Goal: Task Accomplishment & Management: Manage account settings

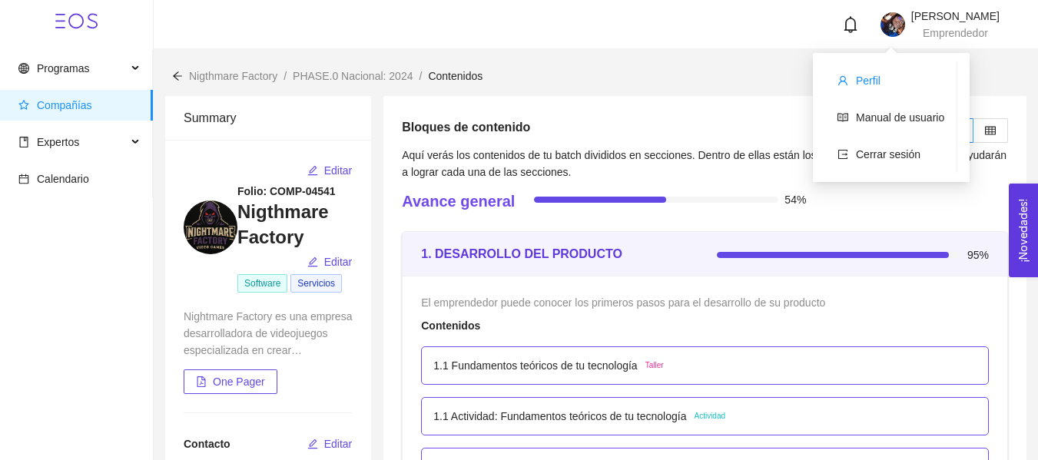
click at [866, 74] on span "Perfil" at bounding box center [868, 80] width 25 height 12
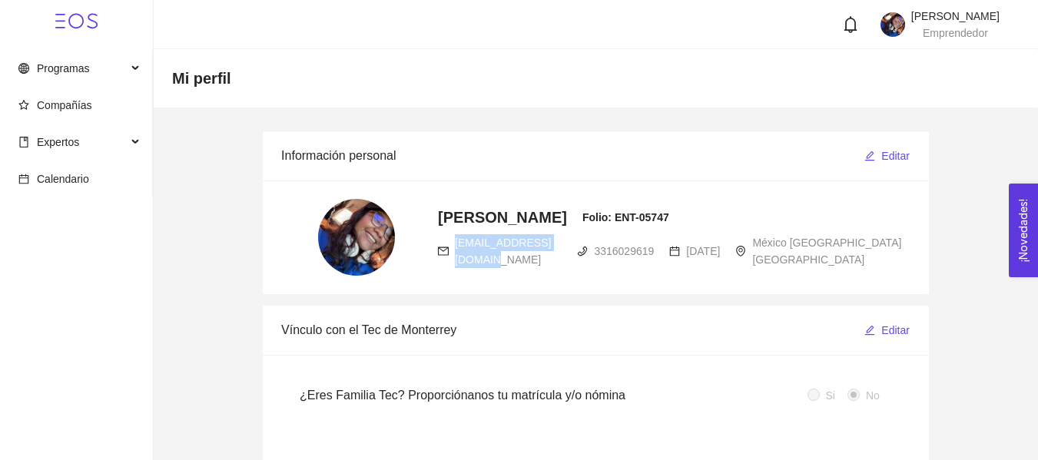
drag, startPoint x: 574, startPoint y: 249, endPoint x: 451, endPoint y: 250, distance: 123.7
click at [449, 250] on div "[EMAIL_ADDRESS][DOMAIN_NAME]" at bounding box center [500, 251] width 124 height 34
copy span "[EMAIL_ADDRESS][DOMAIN_NAME]"
click at [85, 58] on span "Programas" at bounding box center [72, 68] width 108 height 31
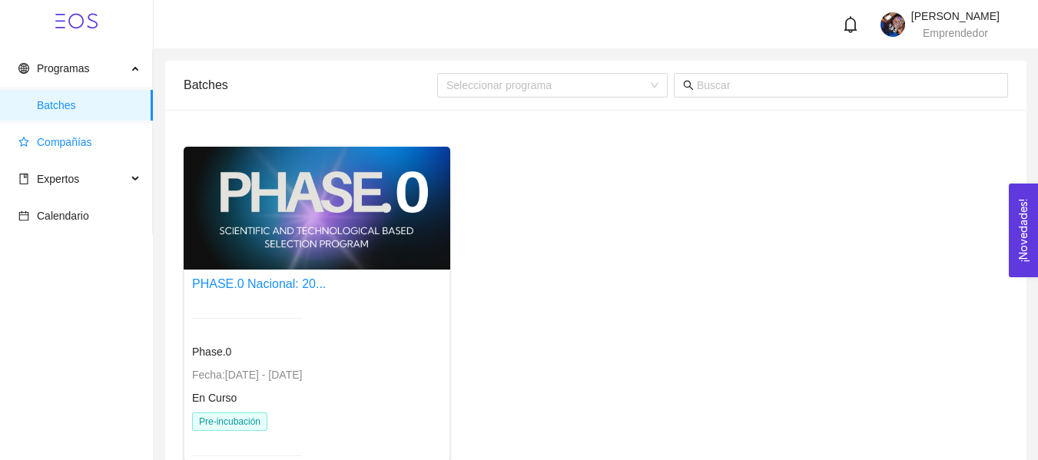
click at [59, 148] on span "Compañías" at bounding box center [64, 142] width 55 height 12
